Goal: Task Accomplishment & Management: Manage account settings

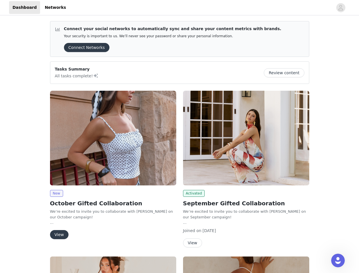
click at [180, 137] on div "Activated September Gifted Collaboration We’re excited to invite you to collabo…" at bounding box center [246, 170] width 133 height 166
click at [179, 8] on div at bounding box center [201, 7] width 264 height 13
click at [341, 8] on icon "avatar" at bounding box center [340, 7] width 5 height 9
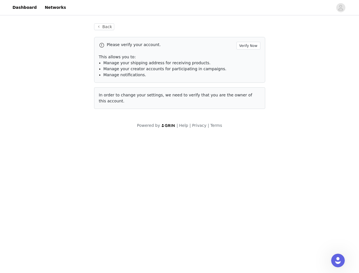
click at [286, 73] on div "Back Please verify your account. Verify Now This allows you to: Manage your shi…" at bounding box center [179, 75] width 359 height 119
click at [113, 138] on body "Dashboard Networks Back Please verify your account. Verify Now This allows you …" at bounding box center [179, 136] width 359 height 273
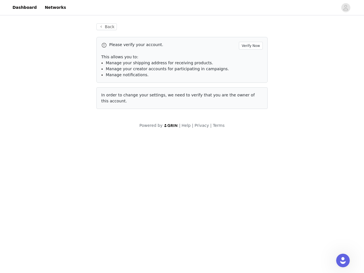
click at [56, 193] on body "Dashboard Networks Back Please verify your account. Verify Now This allows you …" at bounding box center [182, 136] width 364 height 273
click at [59, 235] on body "Dashboard Networks Back Please verify your account. Verify Now This allows you …" at bounding box center [182, 136] width 364 height 273
click at [246, 138] on body "Dashboard Networks Back Please verify your account. Verify Now This allows you …" at bounding box center [182, 136] width 364 height 273
